Goal: Task Accomplishment & Management: Complete application form

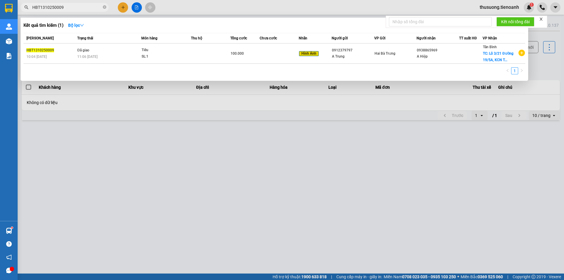
click at [68, 6] on input "HBT1310250009" at bounding box center [66, 7] width 69 height 6
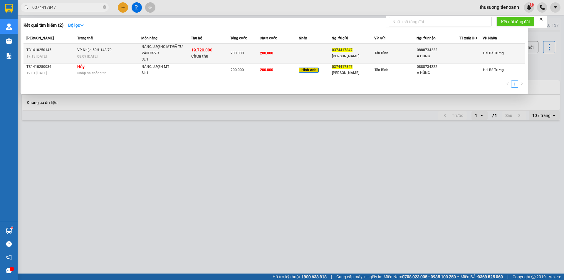
type input "0374417847"
click at [118, 59] on div "08:09 [DATE]" at bounding box center [109, 56] width 64 height 6
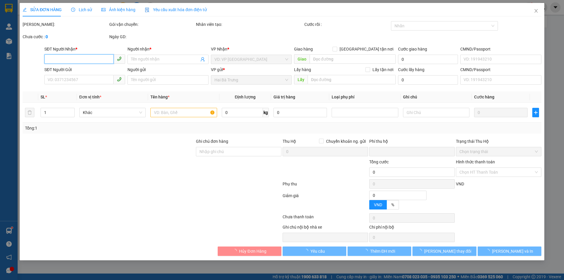
type input "0888734222"
type input "A HÙNG"
type input "0374417847"
type input "[PERSON_NAME]"
type input "TIỀN TH CC"
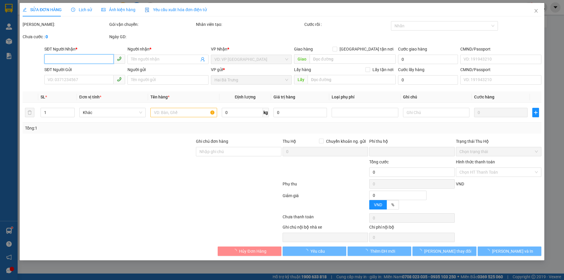
type input "19.720.000"
type input "0"
type input "200.000"
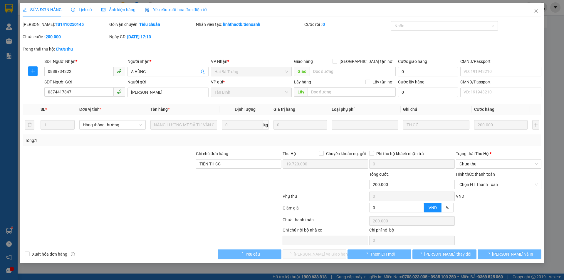
click at [84, 9] on span "Lịch sử" at bounding box center [81, 9] width 21 height 5
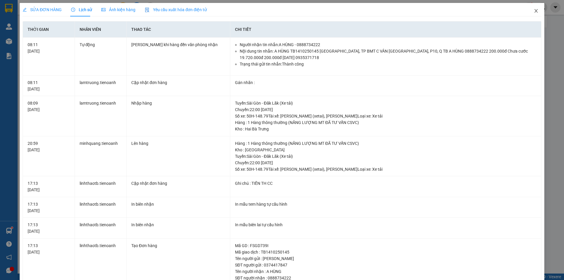
click at [534, 11] on icon "close" at bounding box center [536, 11] width 5 height 5
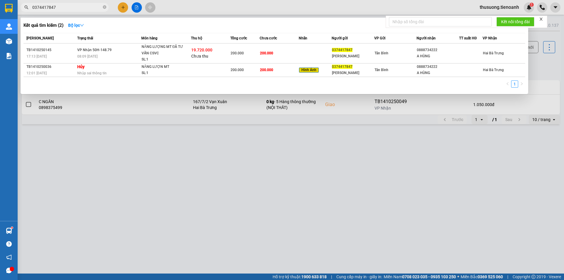
click at [70, 9] on input "0374417847" at bounding box center [66, 7] width 69 height 6
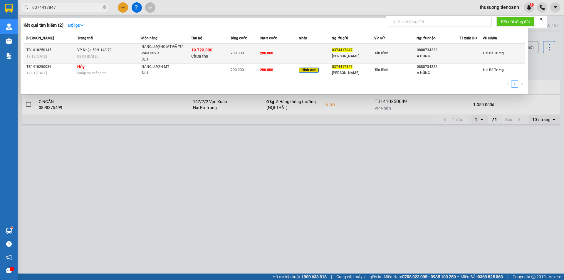
click at [122, 54] on div "08:09 [DATE]" at bounding box center [109, 56] width 64 height 6
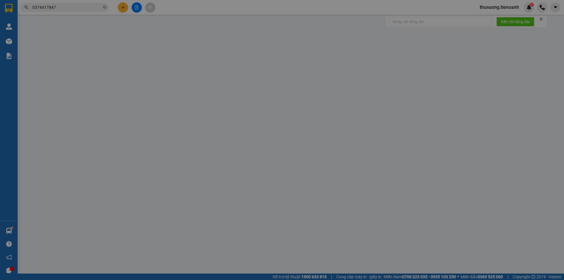
type input "0888734222"
type input "A HÙNG"
type input "0374417847"
type input "[PERSON_NAME]"
type input "TIỀN TH CC"
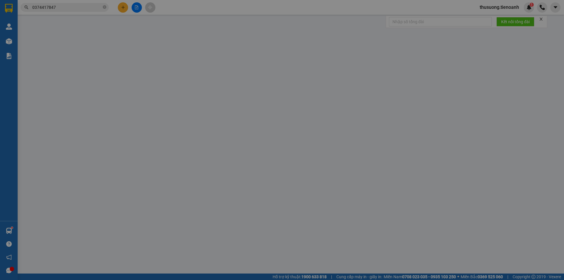
type input "19.720.000"
type input "0"
type input "200.000"
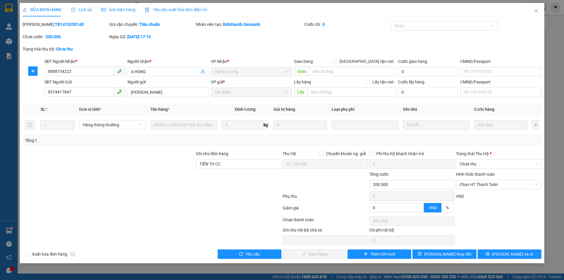
click at [84, 9] on span "Lịch sử" at bounding box center [81, 9] width 21 height 5
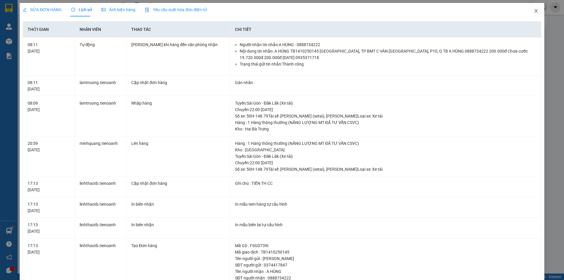
click at [534, 10] on icon "close" at bounding box center [536, 11] width 5 height 5
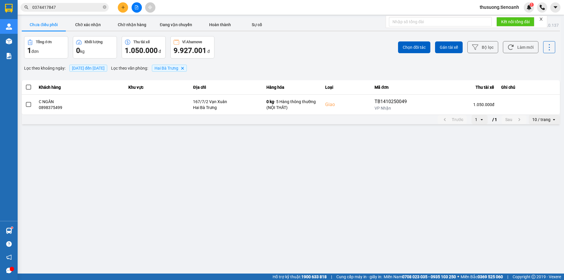
click at [59, 9] on input "0374417847" at bounding box center [66, 7] width 69 height 6
